Goal: Navigation & Orientation: Find specific page/section

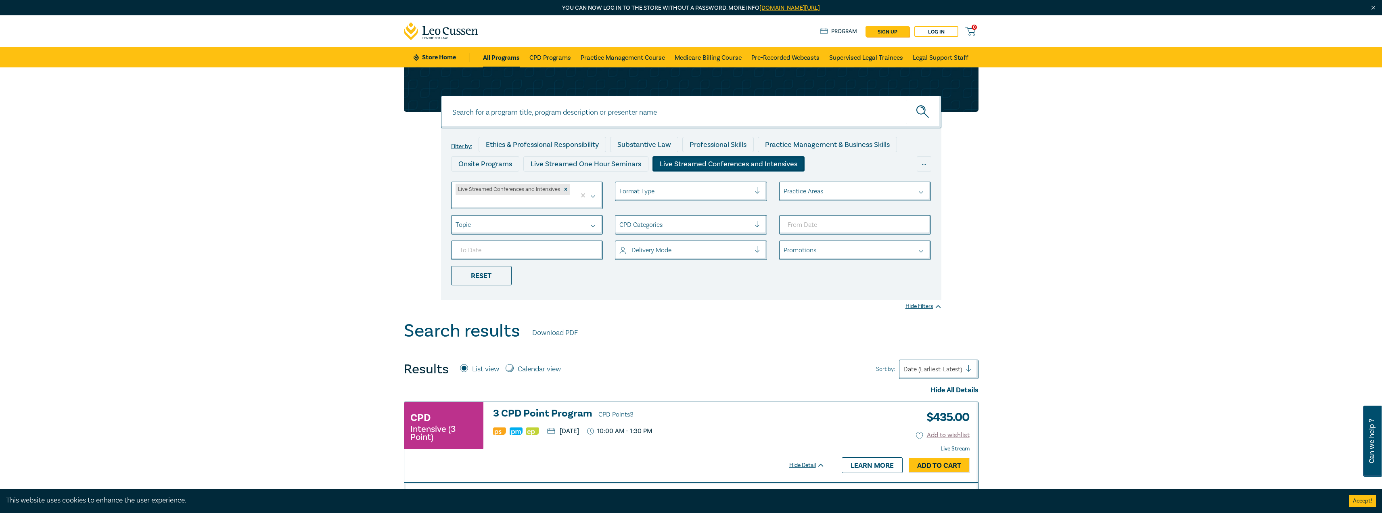
click at [455, 34] on icon at bounding box center [441, 31] width 75 height 18
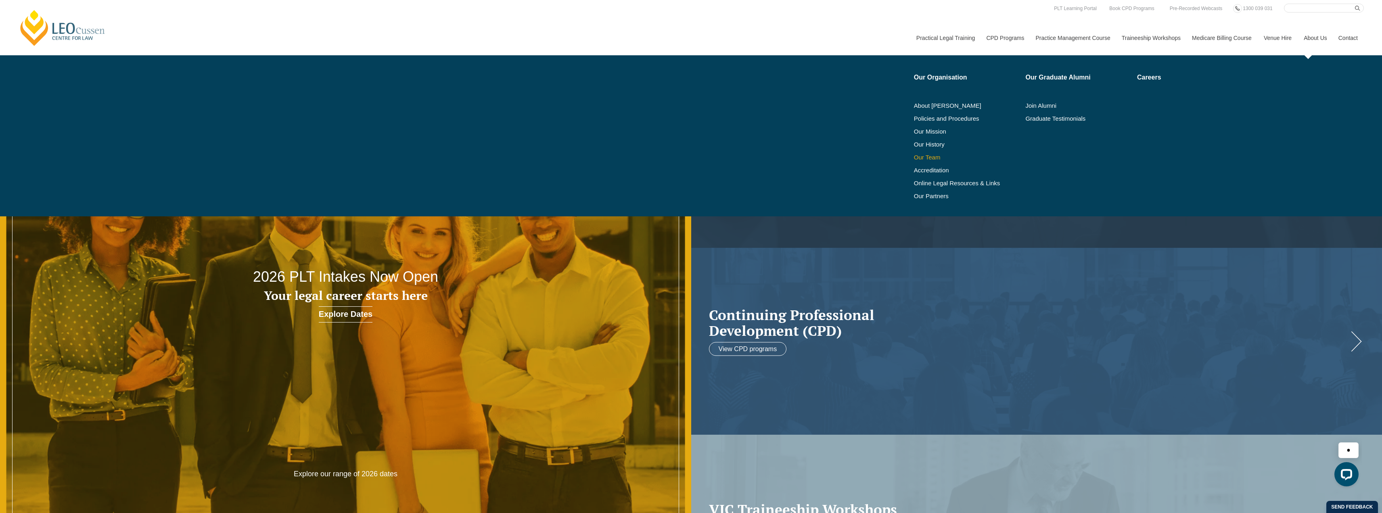
click at [933, 158] on link "Our Team" at bounding box center [967, 157] width 106 height 6
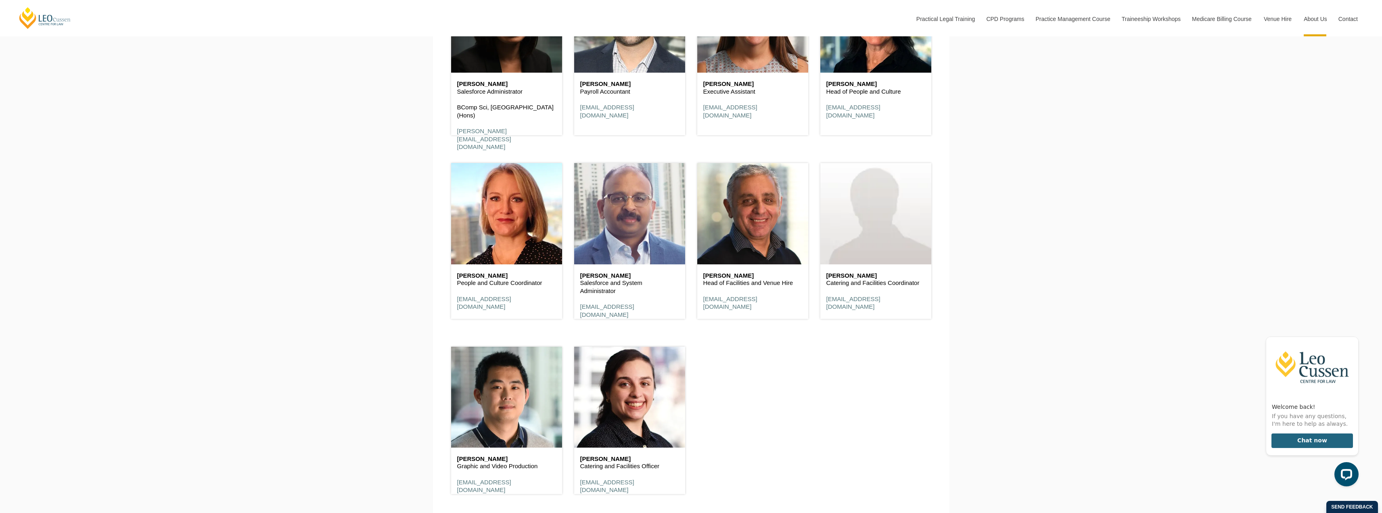
scroll to position [4921, 0]
